Goal: Ask a question: Seek information or help from site administrators or community

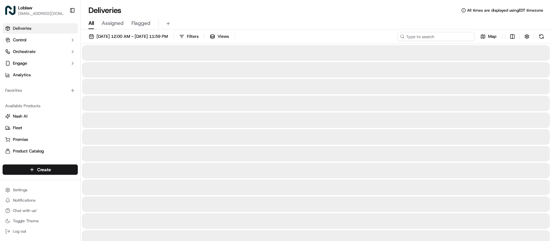
click at [462, 35] on input at bounding box center [435, 36] width 77 height 9
paste input "531900013831976"
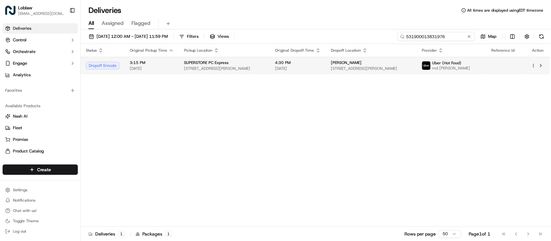
type input "531900013831976"
click at [294, 67] on span "[DATE]" at bounding box center [298, 68] width 46 height 5
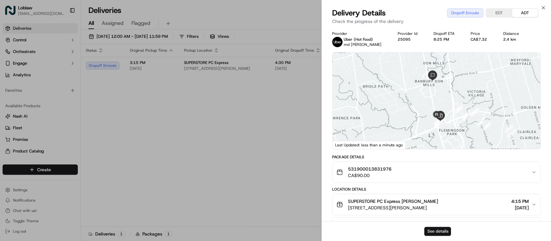
click at [436, 228] on button "See details" at bounding box center [437, 231] width 27 height 9
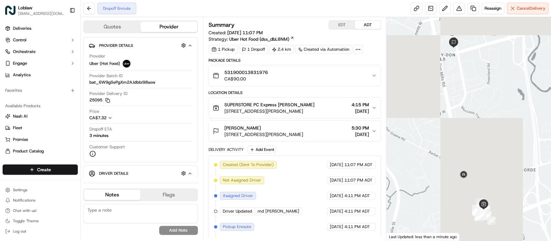
click at [525, 14] on div "Dropoff Enroute Reassign Cancel Delivery" at bounding box center [316, 8] width 470 height 17
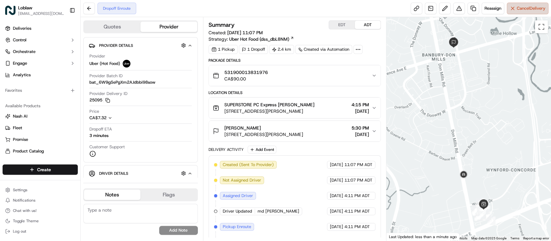
click at [525, 10] on span "Cancel Delivery" at bounding box center [531, 8] width 29 height 6
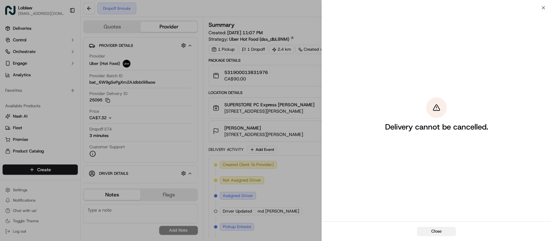
click at [433, 231] on button "Close" at bounding box center [436, 231] width 39 height 9
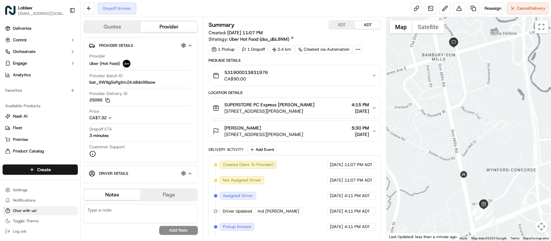
click at [30, 212] on span "Chat with us!" at bounding box center [25, 210] width 24 height 5
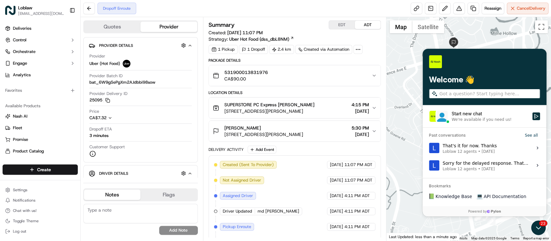
click at [474, 121] on div "We're available if you need us!" at bounding box center [482, 119] width 60 height 5
click at [532, 120] on button "Start new chat We're available if you need us!" at bounding box center [536, 116] width 8 height 8
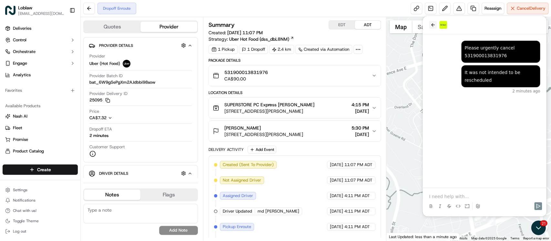
click at [432, 22] on icon "back" at bounding box center [432, 24] width 5 height 5
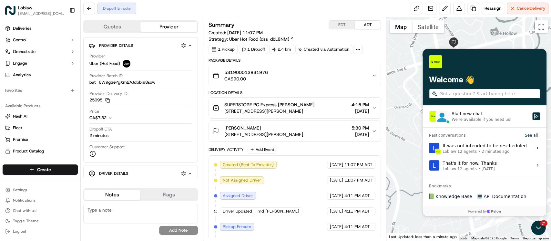
click at [476, 124] on label "Start new chat We're available if you need us!" at bounding box center [485, 116] width 124 height 22
click at [532, 120] on button "Start new chat We're available if you need us!" at bounding box center [536, 116] width 8 height 8
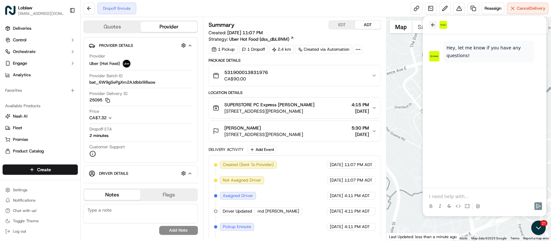
click at [432, 25] on icon "back" at bounding box center [433, 24] width 4 height 3
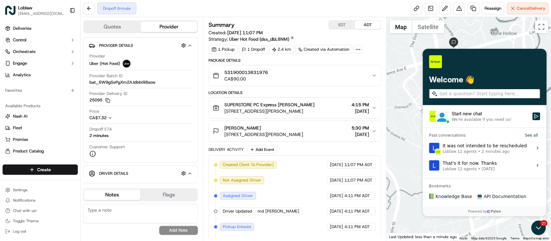
click at [474, 144] on div "It was not intended to be rescheduled Loblaw 12 agents • 2 minutes ago" at bounding box center [485, 148] width 84 height 12
click at [429, 148] on button "View issue" at bounding box center [429, 148] width 0 height 0
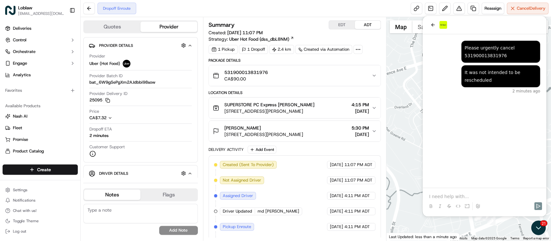
click at [457, 194] on p at bounding box center [484, 196] width 111 height 6
click at [430, 25] on icon "back" at bounding box center [432, 24] width 5 height 5
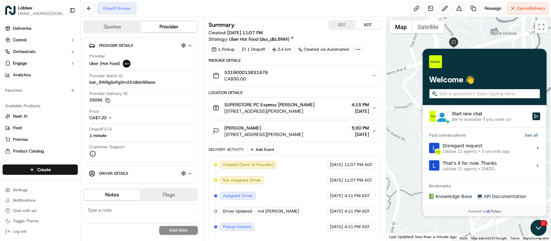
click at [538, 226] on icon "Open customer support" at bounding box center [538, 228] width 16 height 16
